Goal: Find specific page/section: Find specific page/section

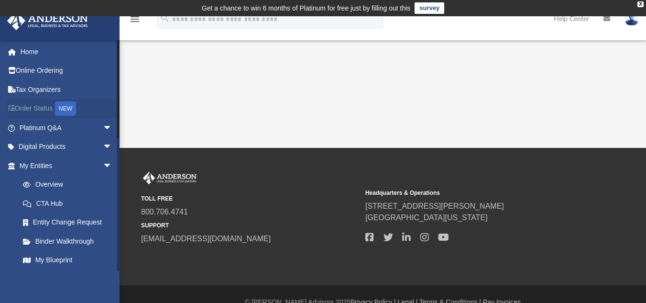
click at [43, 109] on link "Order Status NEW" at bounding box center [67, 109] width 120 height 20
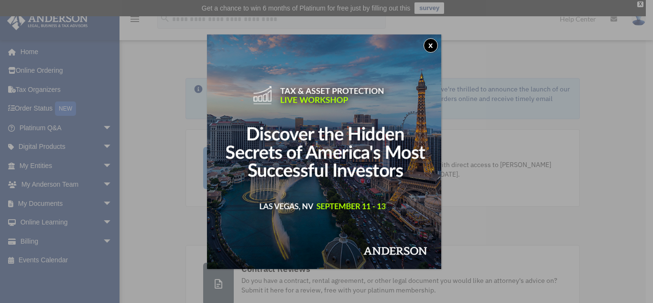
click at [436, 44] on button "x" at bounding box center [431, 45] width 14 height 14
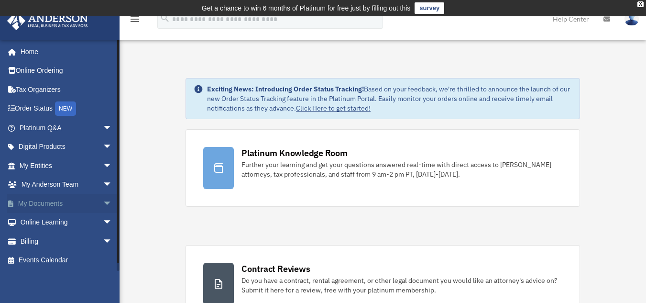
click at [107, 203] on span "arrow_drop_down" at bounding box center [112, 204] width 19 height 20
click at [36, 218] on link "Box" at bounding box center [69, 222] width 113 height 19
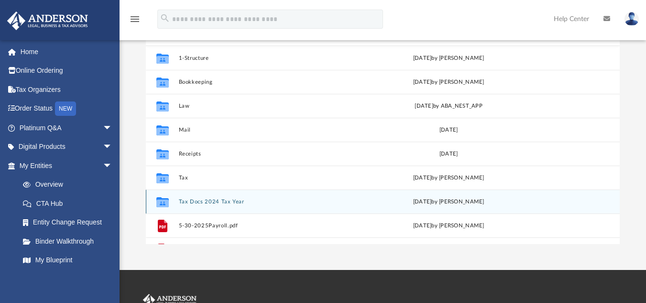
click at [170, 200] on div "Collaborated Folder" at bounding box center [163, 201] width 24 height 15
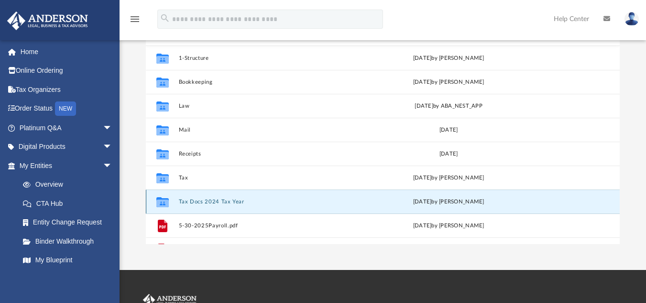
click at [162, 204] on icon "grid" at bounding box center [162, 202] width 12 height 10
click at [218, 205] on div "Collaborated Folder Tax Docs 2024 Tax Year Thu Mar 20 2025 by Chad Bolosan" at bounding box center [383, 201] width 474 height 24
click at [162, 204] on icon "grid" at bounding box center [162, 202] width 12 height 10
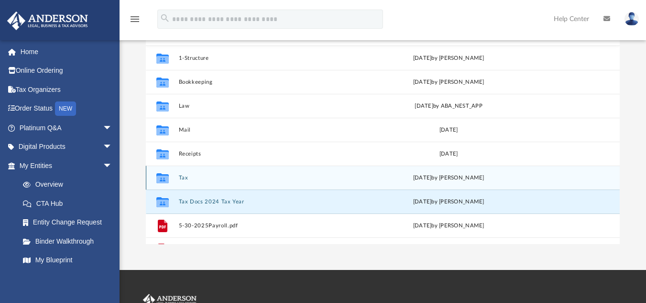
click at [164, 177] on icon "grid" at bounding box center [162, 179] width 12 height 8
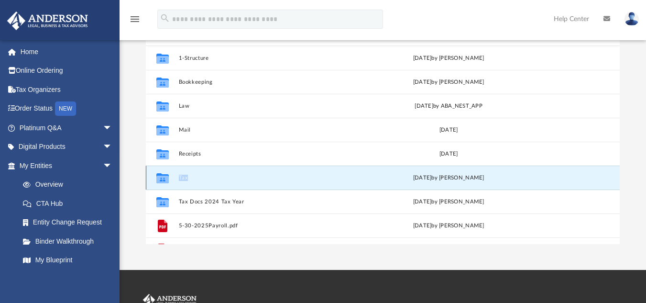
click at [164, 177] on icon "grid" at bounding box center [162, 179] width 12 height 8
click at [166, 176] on icon "grid" at bounding box center [162, 179] width 12 height 8
click at [162, 179] on icon "grid" at bounding box center [162, 179] width 12 height 8
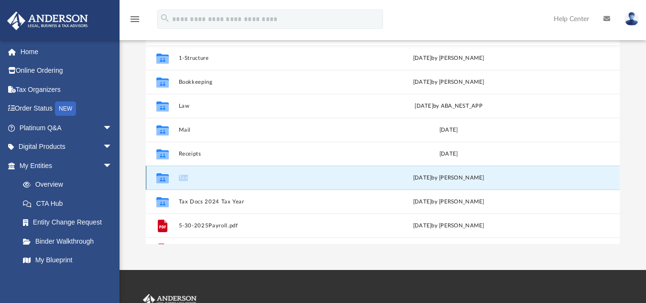
click at [251, 171] on div "Collaborated Folder Tax Fri Aug 22 2025 by Alex Price" at bounding box center [383, 178] width 474 height 24
click at [481, 176] on div "Fri Aug 22 2025 by Alex Price" at bounding box center [448, 177] width 177 height 9
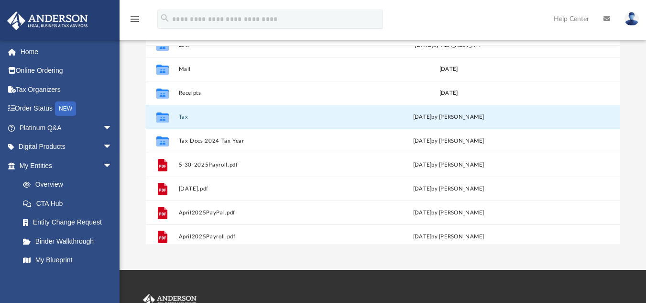
scroll to position [65, 0]
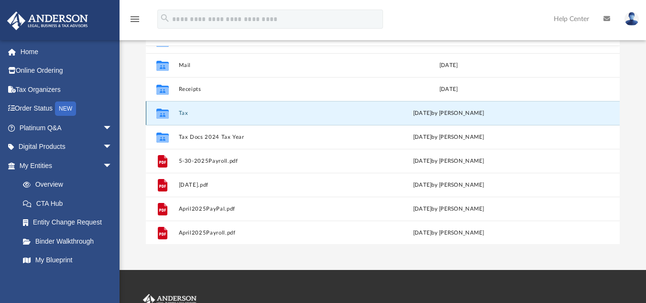
click at [553, 116] on div "Collaborated Folder Tax Fri Aug 22 2025 by Alex Price" at bounding box center [383, 113] width 474 height 24
click at [158, 114] on icon "grid" at bounding box center [162, 115] width 12 height 8
drag, startPoint x: 158, startPoint y: 114, endPoint x: 149, endPoint y: 120, distance: 10.5
click at [149, 120] on div "Collaborated Folder Tax Fri Aug 22 2025 by Alex Price" at bounding box center [383, 113] width 474 height 24
click at [166, 117] on icon "grid" at bounding box center [162, 115] width 12 height 8
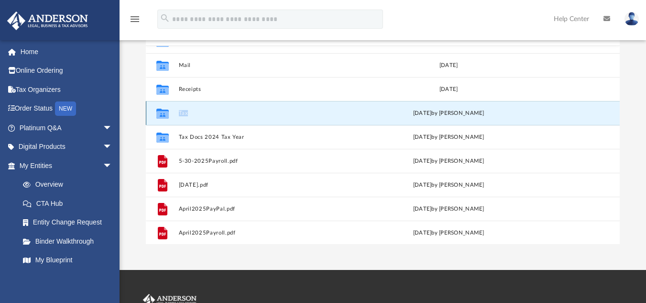
click at [166, 117] on icon "grid" at bounding box center [162, 115] width 12 height 8
drag, startPoint x: 166, startPoint y: 117, endPoint x: 160, endPoint y: 117, distance: 5.3
click at [160, 117] on icon "grid" at bounding box center [162, 115] width 12 height 8
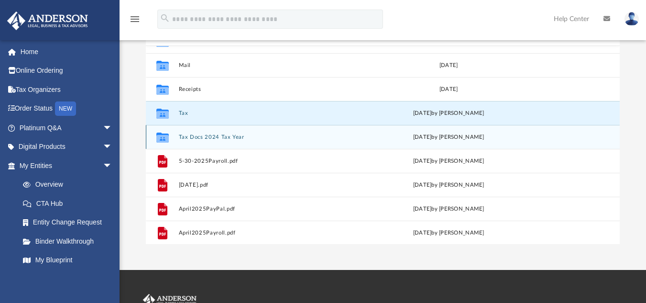
click at [207, 141] on div "Collaborated Folder Tax Docs 2024 Tax Year Thu Mar 20 2025 by Chad Bolosan" at bounding box center [383, 137] width 474 height 24
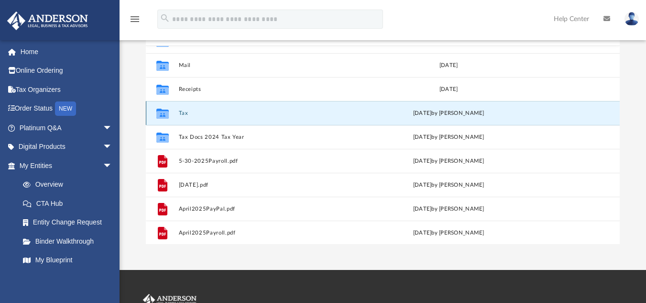
click at [181, 112] on button "Tax" at bounding box center [267, 113] width 177 height 6
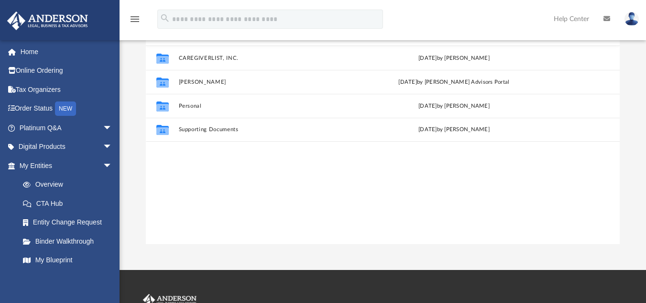
scroll to position [0, 0]
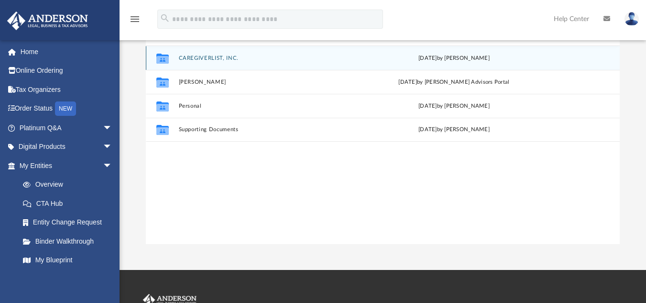
click at [218, 62] on div "Collaborated Folder CAREGIVERLIST, INC. Fri Aug 22 2025 by Alex Price" at bounding box center [383, 58] width 474 height 24
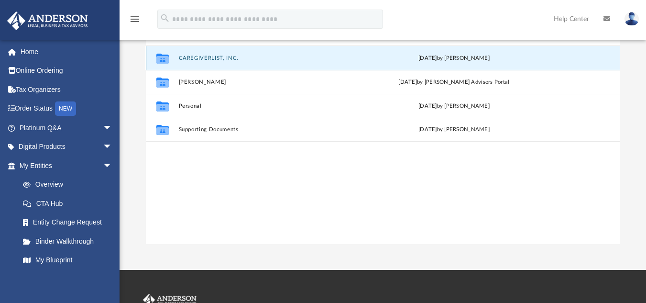
drag, startPoint x: 218, startPoint y: 62, endPoint x: 185, endPoint y: 58, distance: 33.2
click at [185, 58] on button "CAREGIVERLIST, INC." at bounding box center [269, 58] width 181 height 6
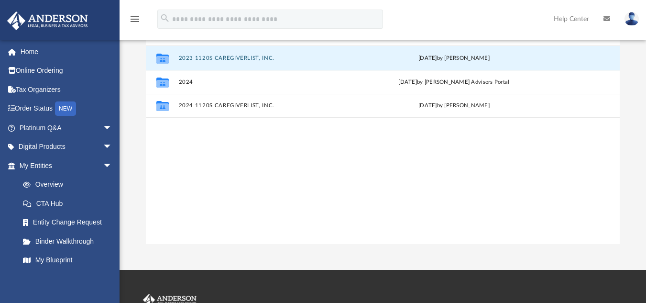
drag, startPoint x: 185, startPoint y: 58, endPoint x: 172, endPoint y: 199, distance: 140.8
click at [172, 199] on div "Collaborated Folder 2023 1120S CAREGIVERLIST, INC. Mon Oct 21 2024 by Jasmine S…" at bounding box center [383, 145] width 474 height 198
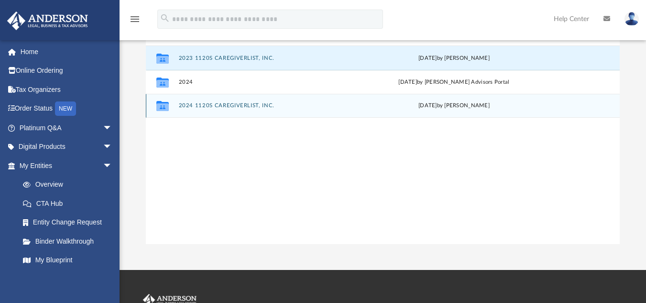
click at [212, 107] on button "2024 1120S CAREGIVERLIST, INC." at bounding box center [269, 105] width 181 height 6
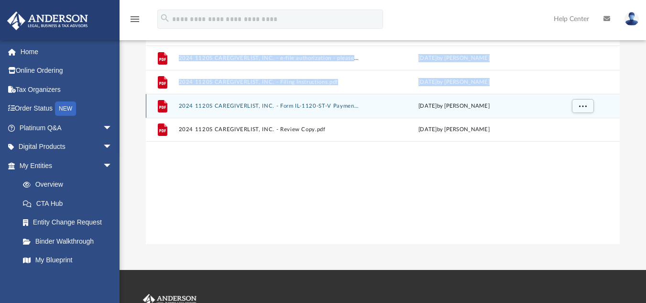
drag, startPoint x: 179, startPoint y: 116, endPoint x: 154, endPoint y: 228, distance: 114.8
click at [154, 228] on div "File 2024 1120S CAREGIVERLIST, INC. - e-file authorization - please sign.pdf Fr…" at bounding box center [383, 145] width 474 height 198
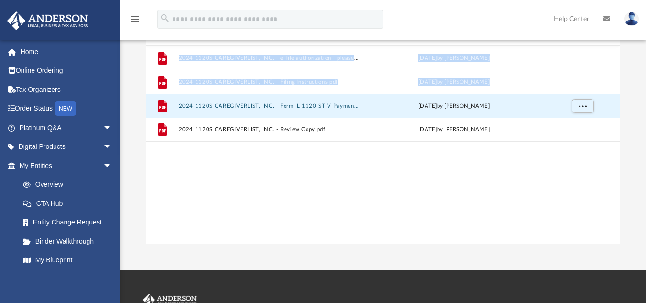
click at [223, 104] on button "2024 1120S CAREGIVERLIST, INC. - Form IL-1120-ST-V Payment Voucher.pdf" at bounding box center [269, 105] width 181 height 6
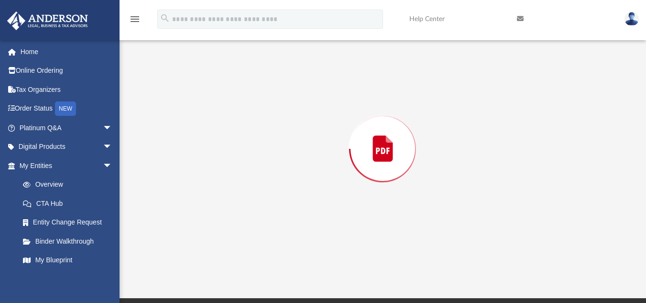
click at [223, 104] on div "Preview" at bounding box center [383, 148] width 474 height 247
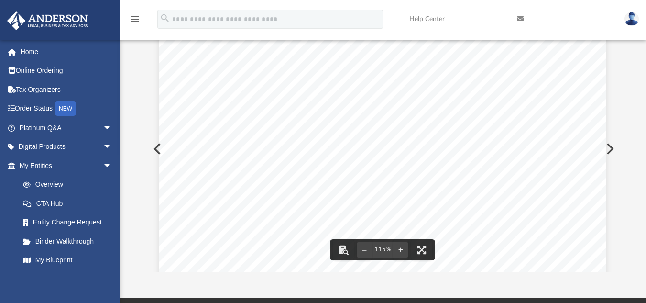
click at [608, 148] on button "Preview" at bounding box center [609, 148] width 21 height 27
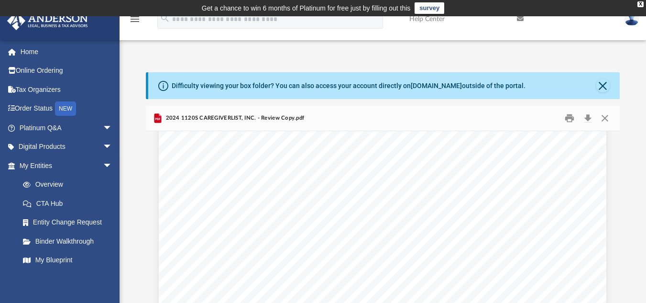
scroll to position [6296, 0]
